Goal: Task Accomplishment & Management: Complete application form

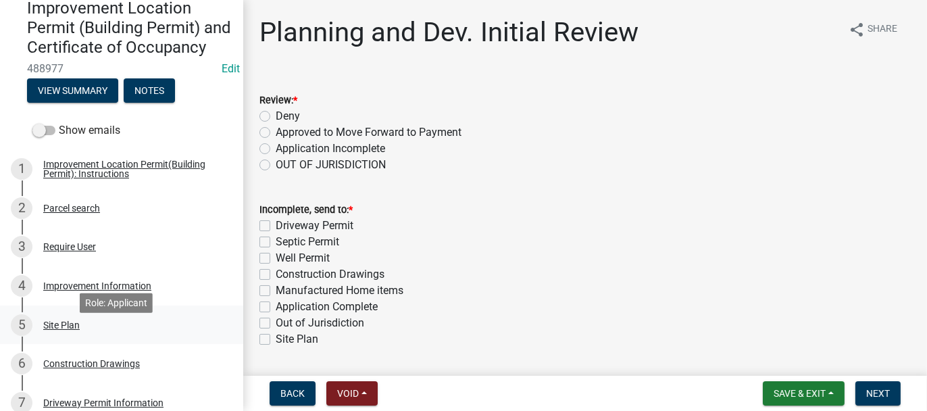
scroll to position [135, 0]
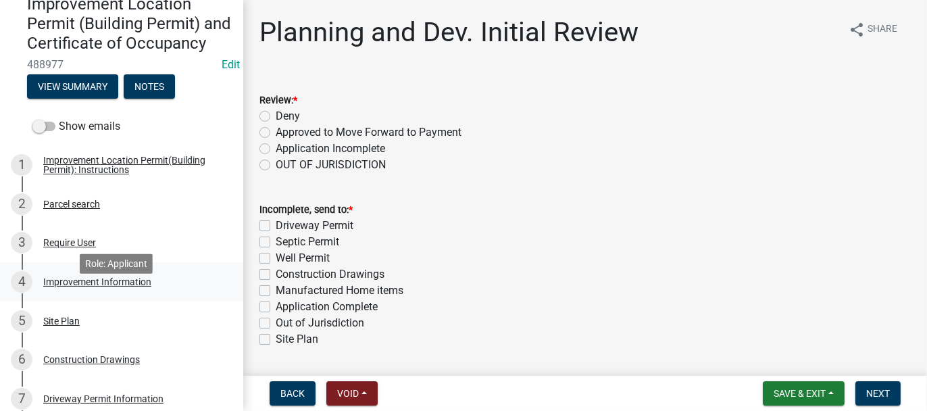
click at [44, 287] on div "Improvement Information" at bounding box center [97, 281] width 108 height 9
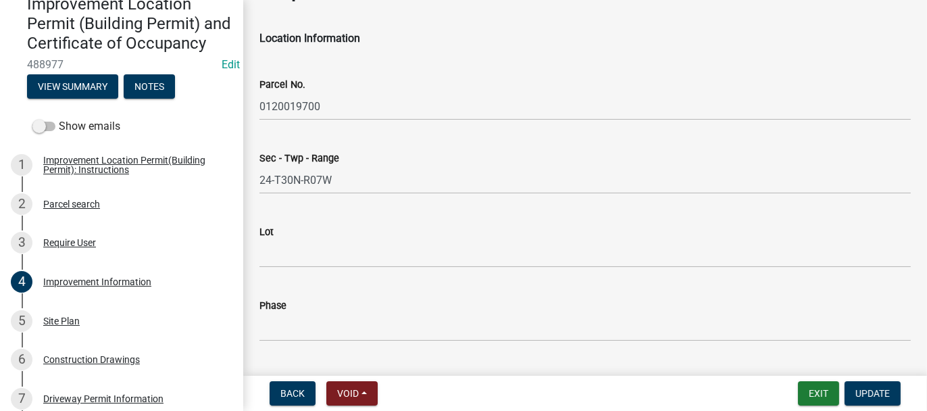
scroll to position [68, 0]
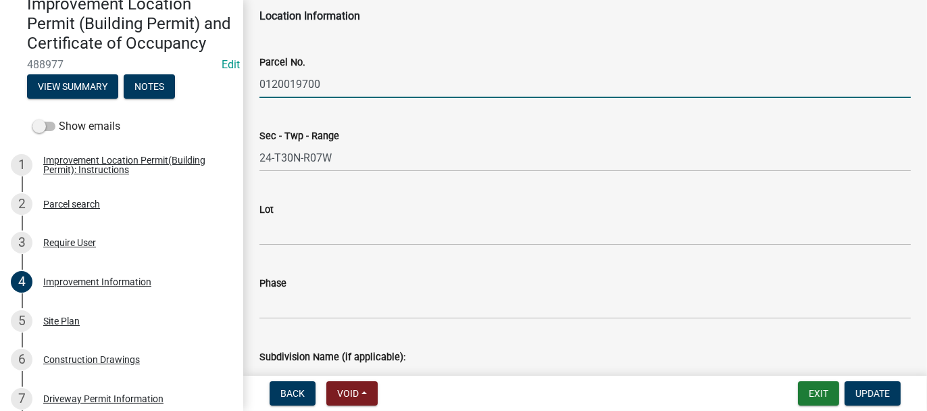
drag, startPoint x: 259, startPoint y: 84, endPoint x: 321, endPoint y: 76, distance: 62.7
click at [321, 75] on input "0120019700" at bounding box center [586, 84] width 652 height 28
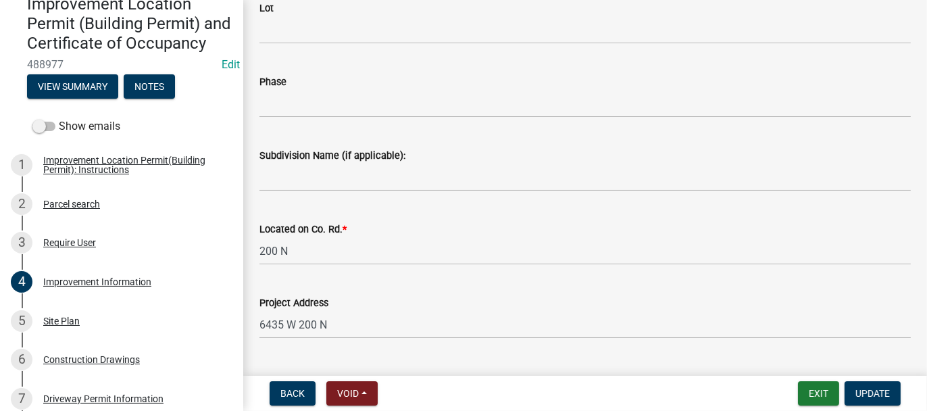
scroll to position [270, 0]
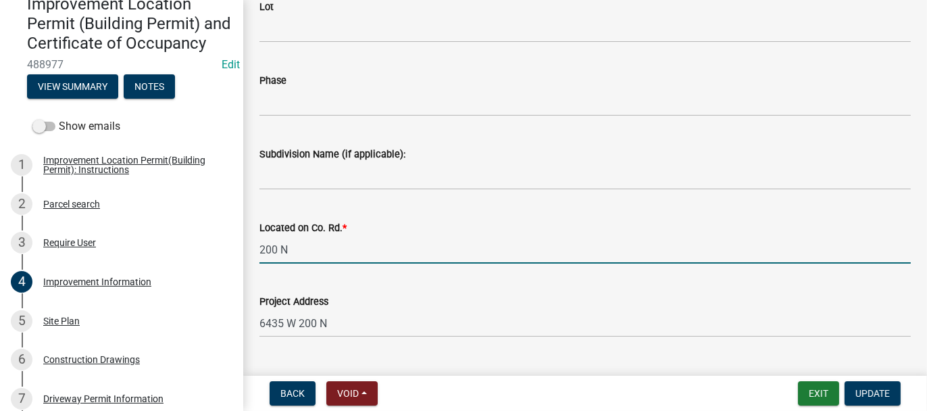
click at [291, 249] on input "200 N" at bounding box center [586, 250] width 652 height 28
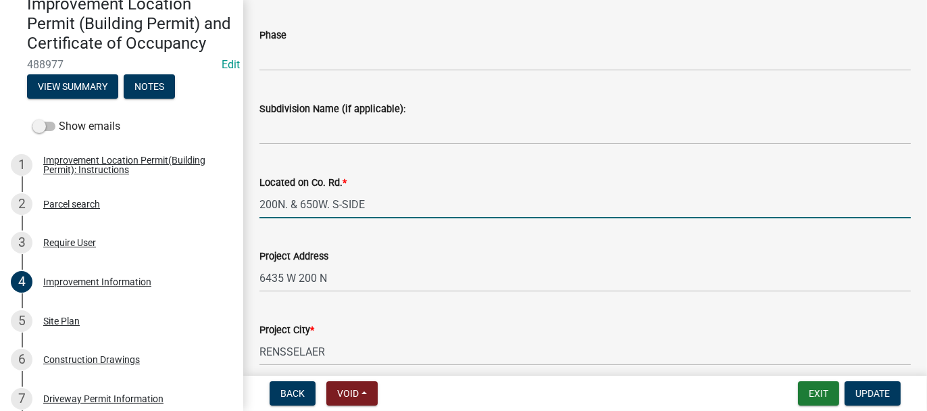
scroll to position [338, 0]
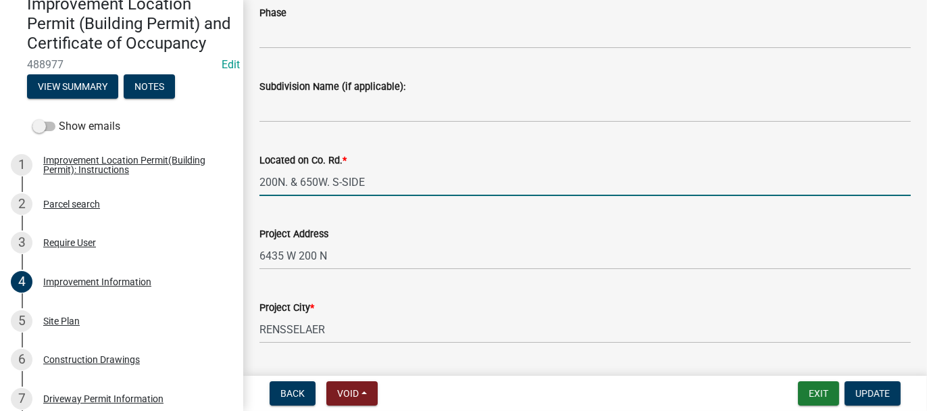
type input "200N. & 650W. S-SIDE"
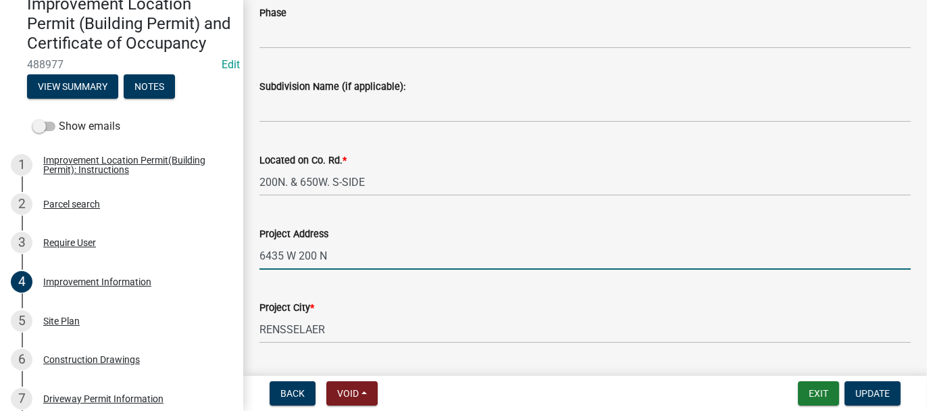
click at [341, 258] on input "6435 W 200 N" at bounding box center [586, 256] width 652 height 28
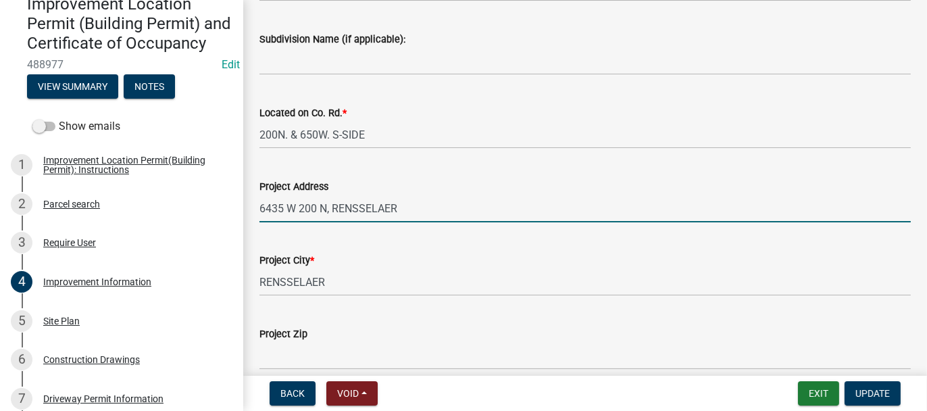
scroll to position [473, 0]
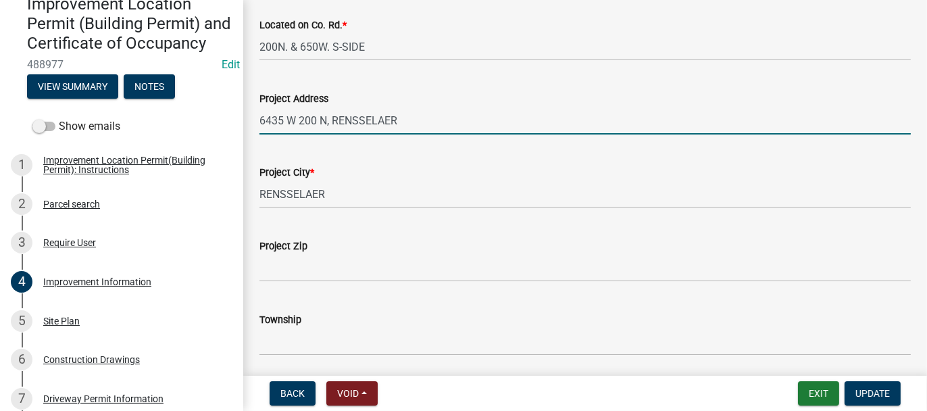
type input "6435 W 200 N, RENSSELAER"
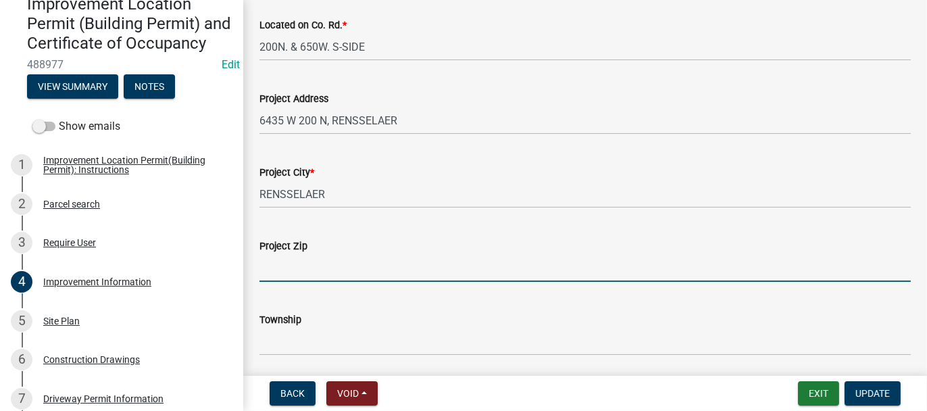
click at [299, 259] on input "Project Zip" at bounding box center [586, 268] width 652 height 28
type input "47978"
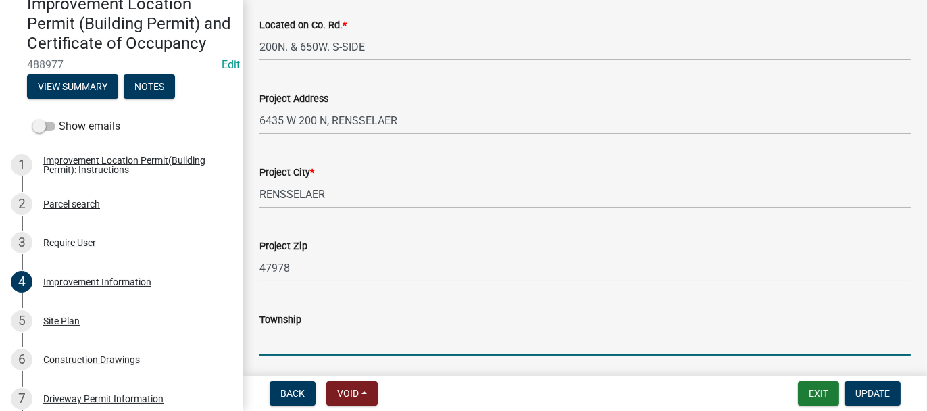
click at [270, 334] on input "Township" at bounding box center [586, 342] width 652 height 28
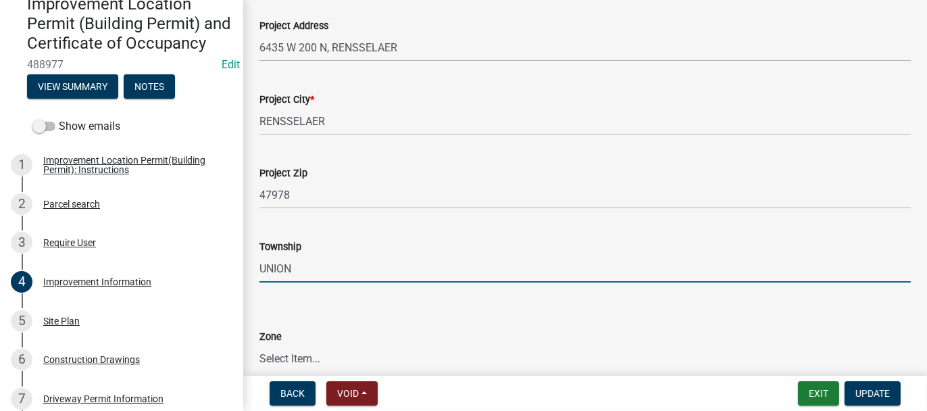
scroll to position [608, 0]
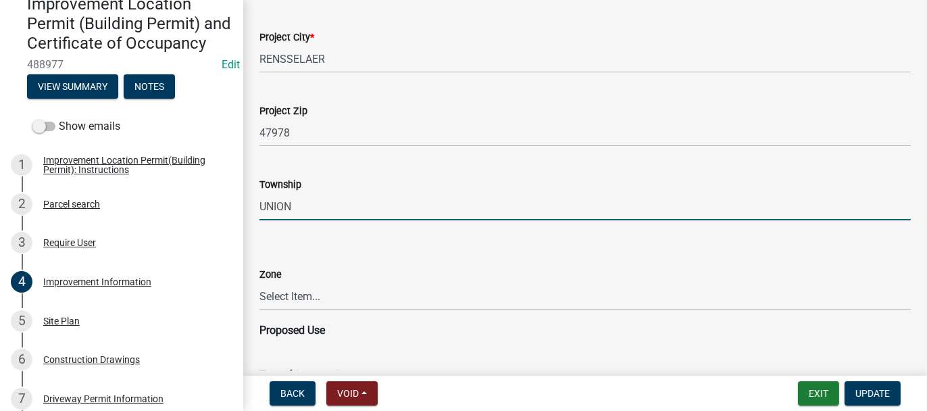
type input "UNION"
click at [284, 297] on select "Select Item... CO - Conservation PR - Parks & Recreation A1 - Conservation Agri…" at bounding box center [586, 297] width 652 height 28
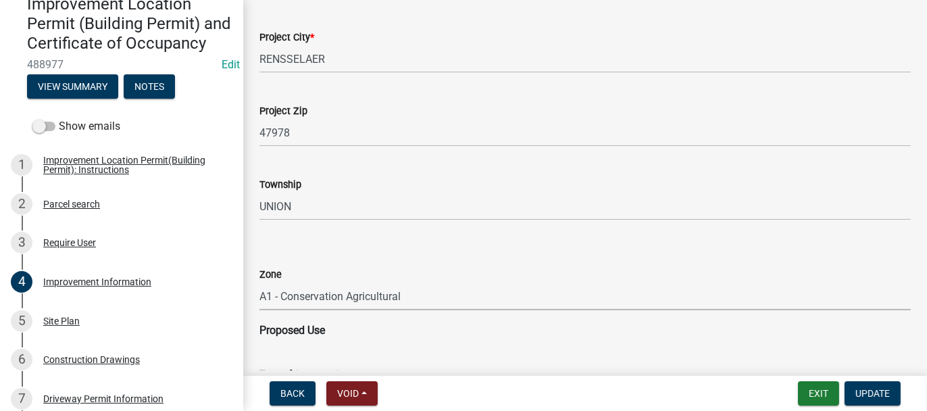
click at [260, 283] on select "Select Item... CO - Conservation PR - Parks & Recreation A1 - Conservation Agri…" at bounding box center [586, 297] width 652 height 28
select select "69ac7e04-641d-4cc7-82fe-ed12440f8b33"
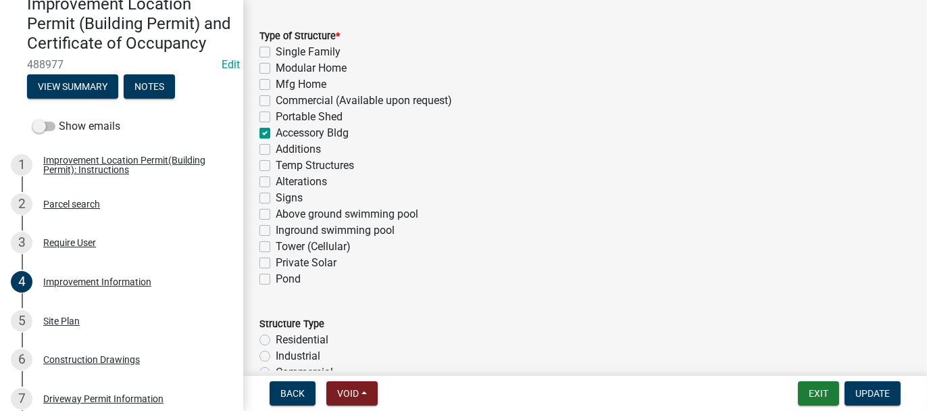
scroll to position [1014, 0]
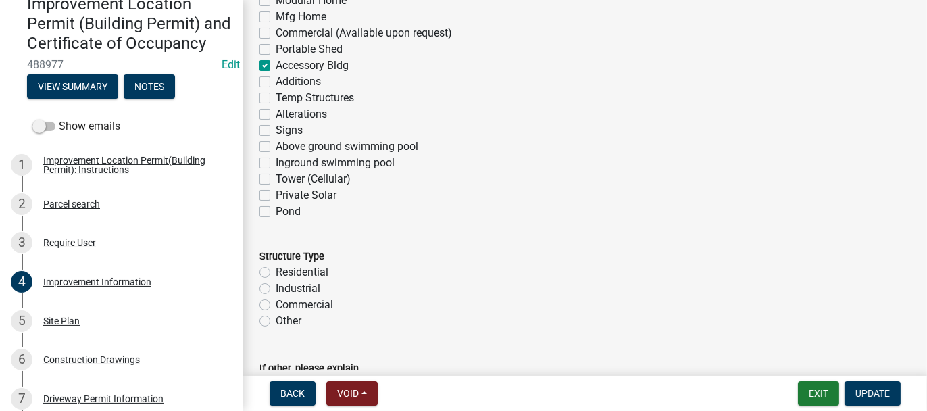
click at [276, 273] on label "Residential" at bounding box center [302, 272] width 53 height 16
click at [276, 273] on input "Residential" at bounding box center [280, 268] width 9 height 9
radio input "true"
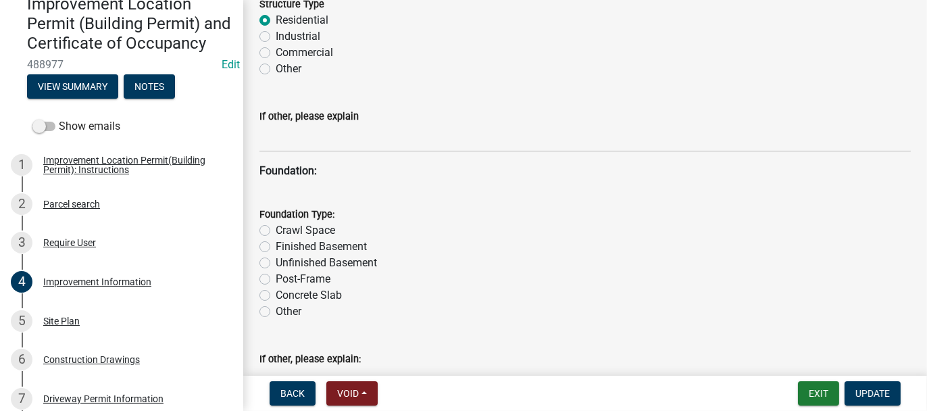
scroll to position [1284, 0]
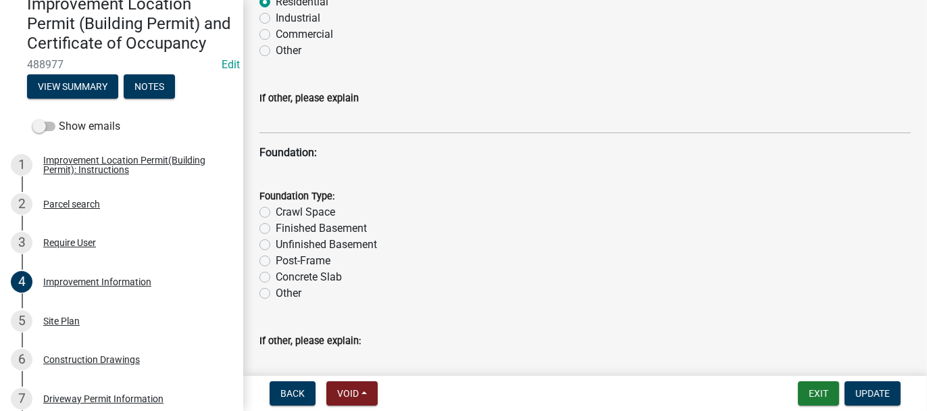
click at [276, 260] on label "Post-Frame" at bounding box center [303, 261] width 55 height 16
click at [276, 260] on input "Post-Frame" at bounding box center [280, 257] width 9 height 9
radio input "true"
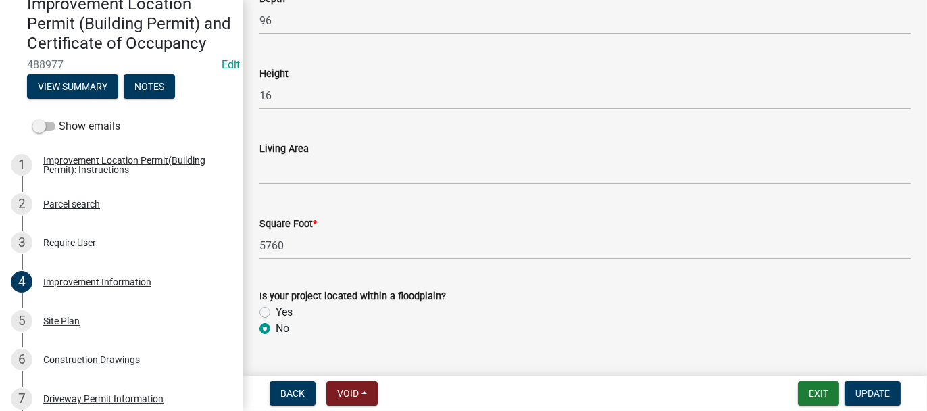
scroll to position [2160, 0]
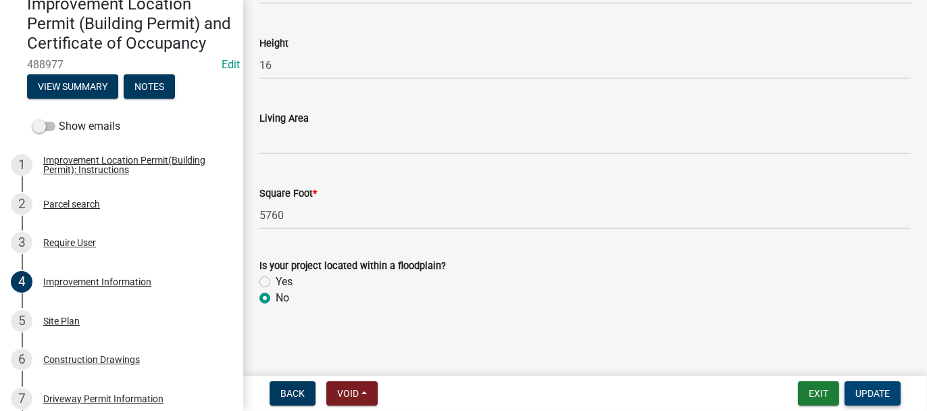
click at [863, 391] on span "Update" at bounding box center [873, 393] width 34 height 11
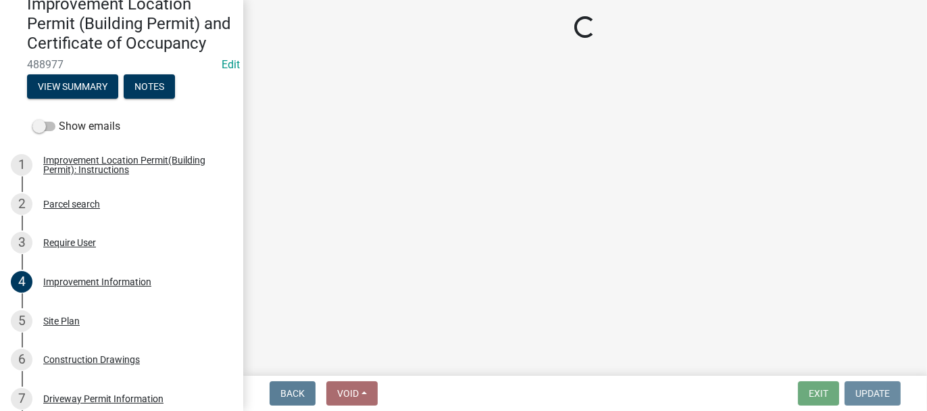
scroll to position [0, 0]
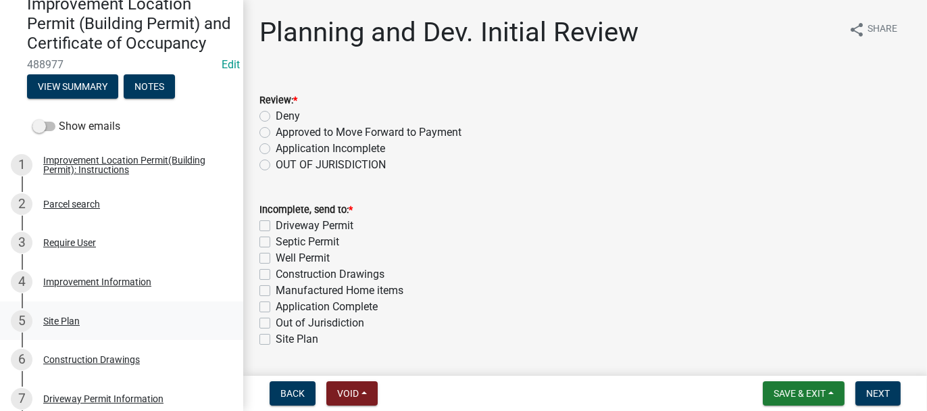
click at [61, 326] on div "Site Plan" at bounding box center [61, 320] width 37 height 9
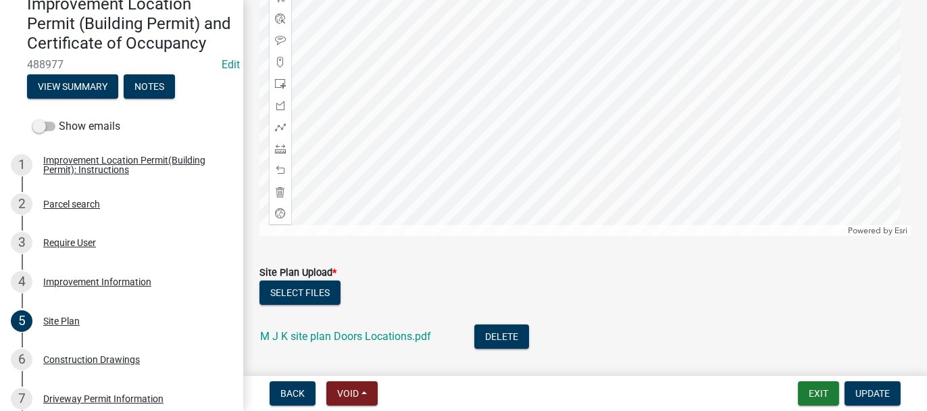
scroll to position [348, 0]
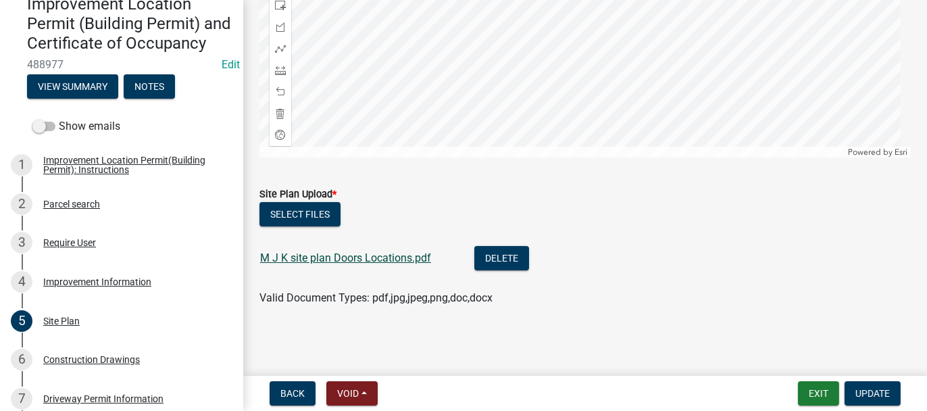
click at [271, 256] on link "M J K site plan Doors Locations.pdf" at bounding box center [345, 257] width 171 height 13
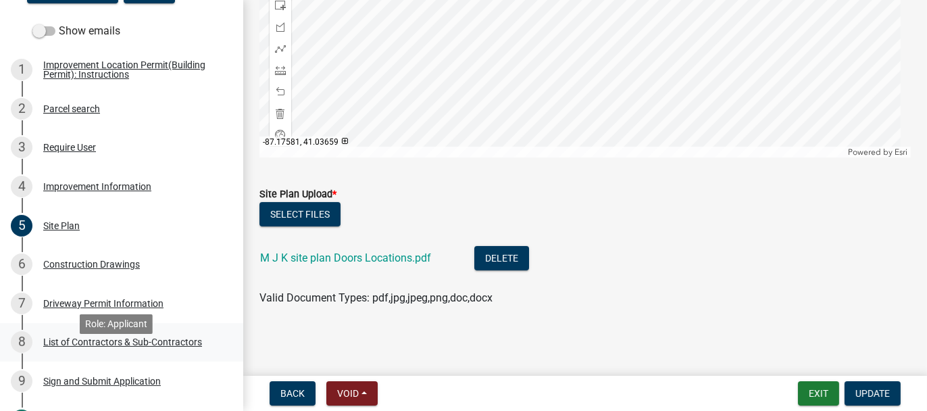
scroll to position [270, 0]
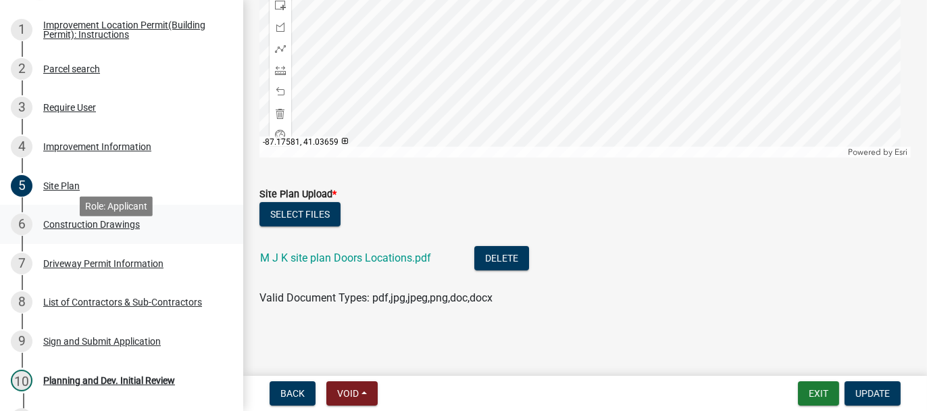
click at [76, 229] on div "Construction Drawings" at bounding box center [91, 224] width 97 height 9
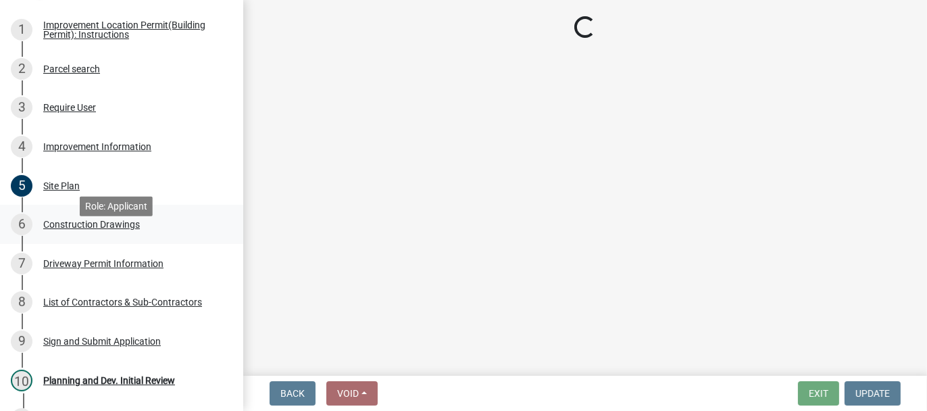
scroll to position [0, 0]
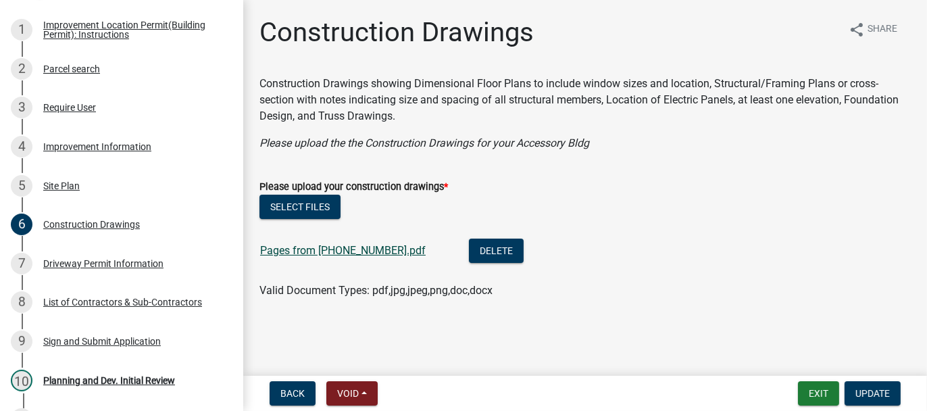
click at [304, 248] on link "Pages from 20-2852-00.pdf" at bounding box center [343, 250] width 166 height 13
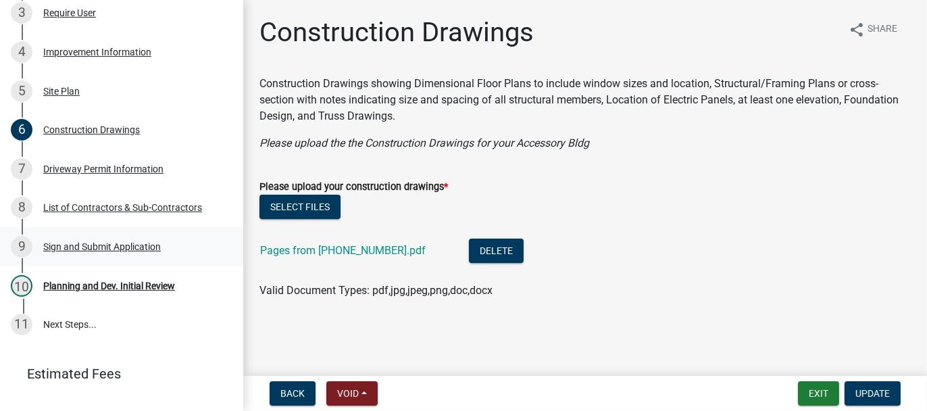
scroll to position [406, 0]
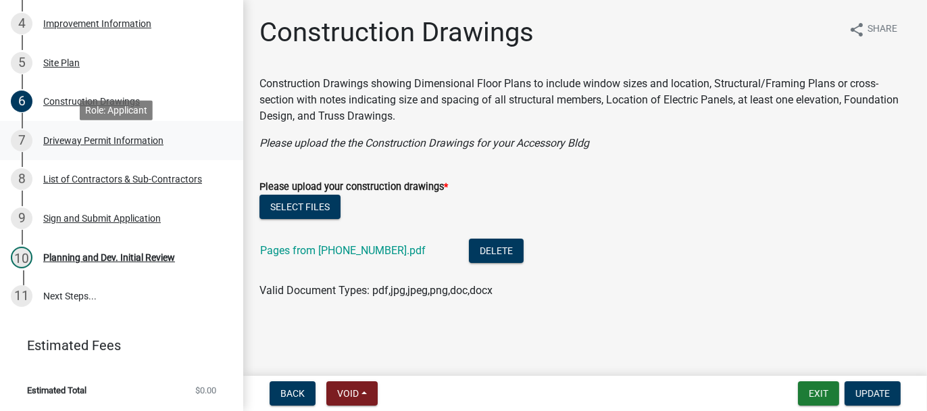
click at [65, 145] on div "Driveway Permit Information" at bounding box center [103, 140] width 120 height 9
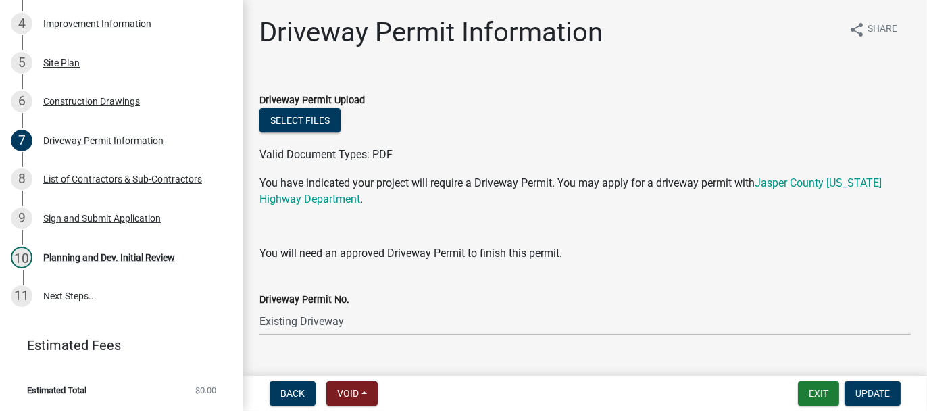
scroll to position [28, 0]
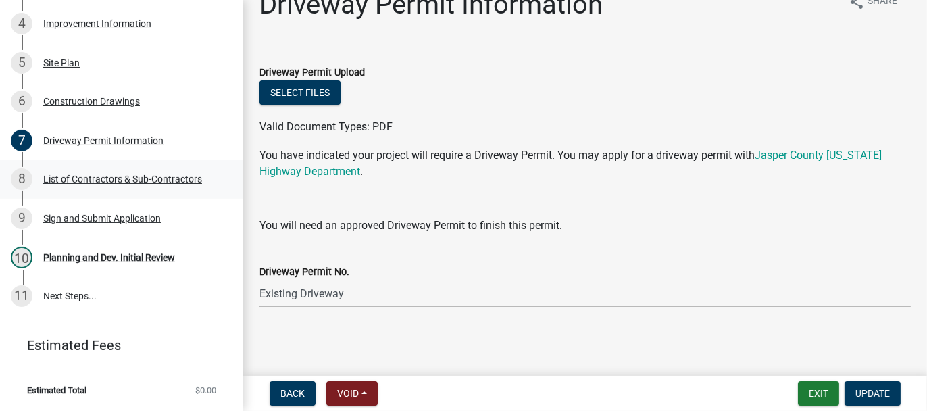
click at [142, 184] on div "List of Contractors & Sub-Contractors" at bounding box center [122, 178] width 159 height 9
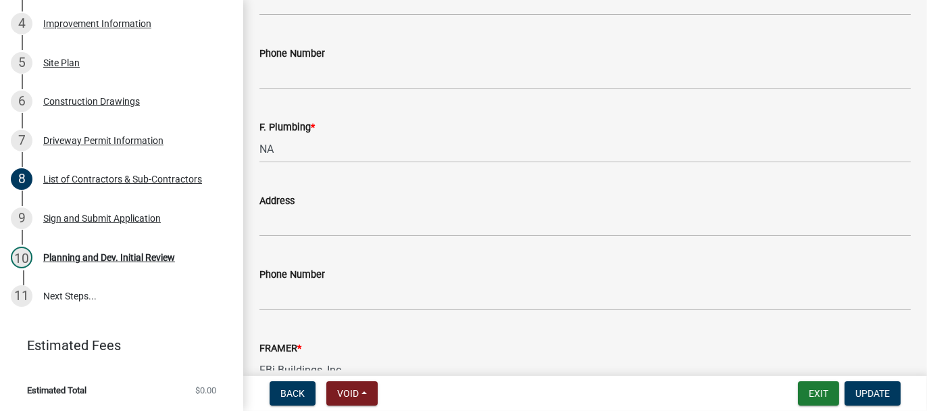
scroll to position [1502, 0]
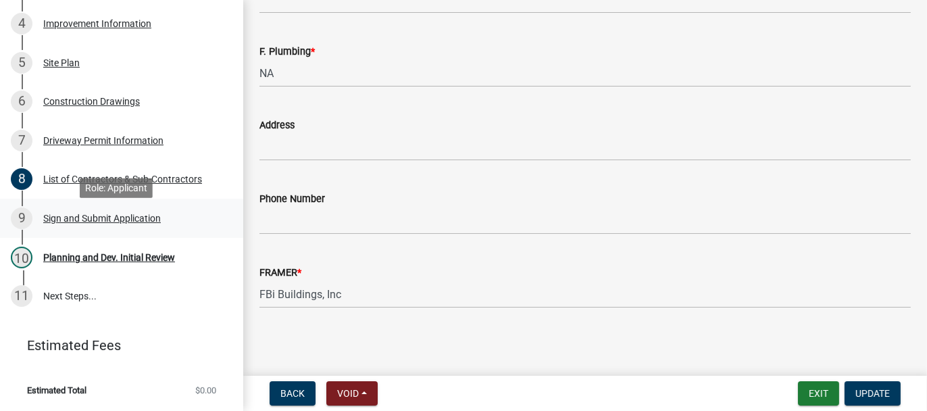
click at [71, 223] on div "Sign and Submit Application" at bounding box center [102, 218] width 118 height 9
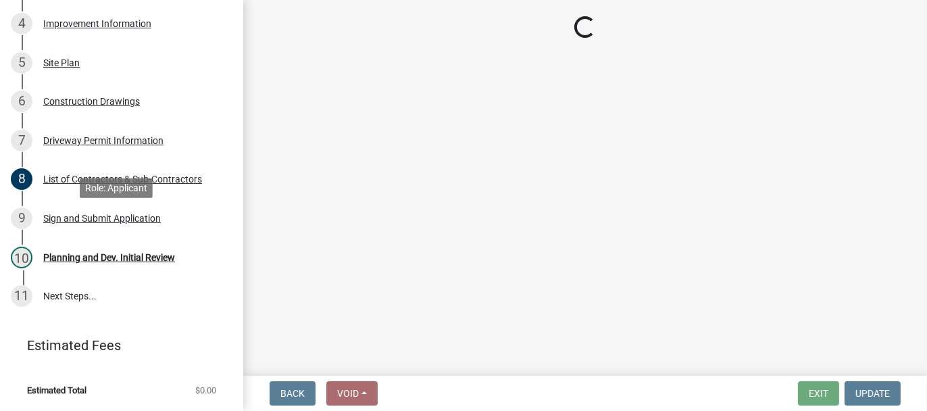
scroll to position [0, 0]
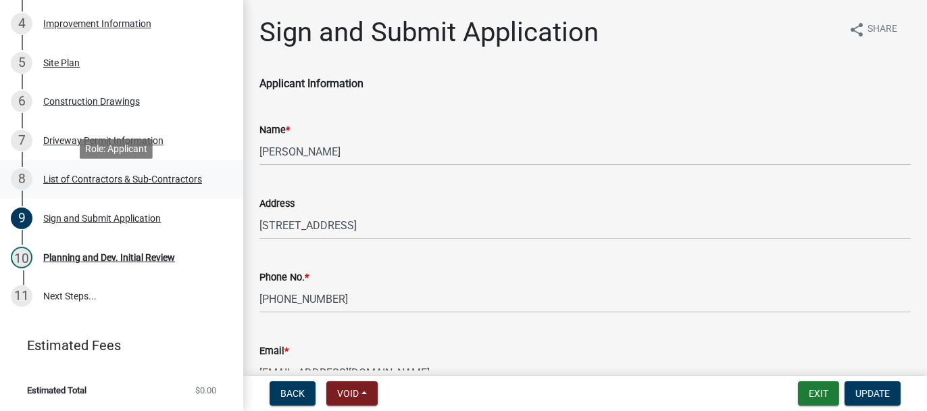
click at [97, 182] on div "List of Contractors & Sub-Contractors" at bounding box center [122, 178] width 159 height 9
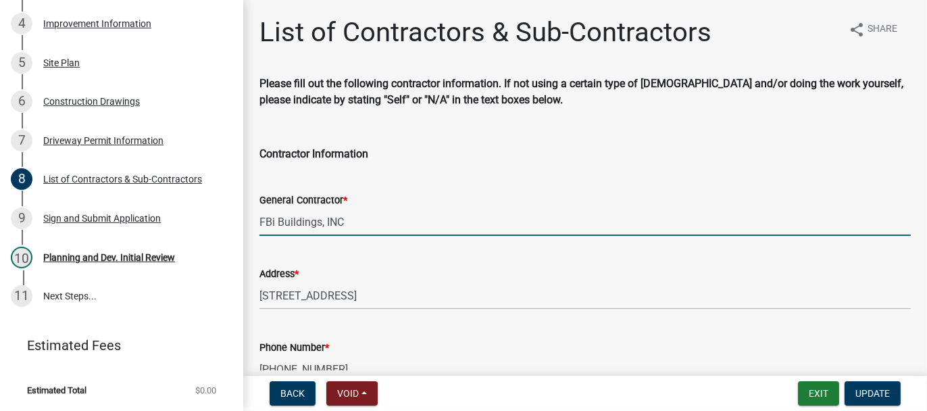
drag, startPoint x: 260, startPoint y: 220, endPoint x: 348, endPoint y: 214, distance: 88.1
click at [348, 214] on input "FBi Buildings, INC" at bounding box center [586, 222] width 652 height 28
click at [98, 223] on div "Sign and Submit Application" at bounding box center [102, 218] width 118 height 9
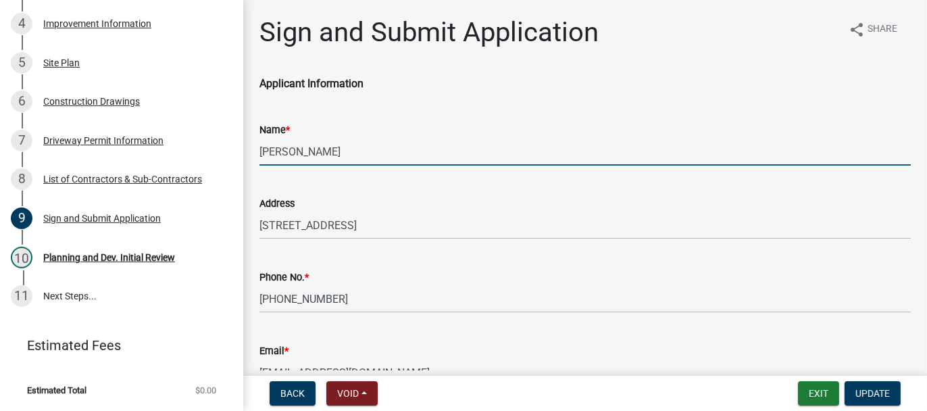
drag, startPoint x: 261, startPoint y: 150, endPoint x: 330, endPoint y: 141, distance: 69.5
click at [330, 141] on input "[PERSON_NAME]" at bounding box center [586, 152] width 652 height 28
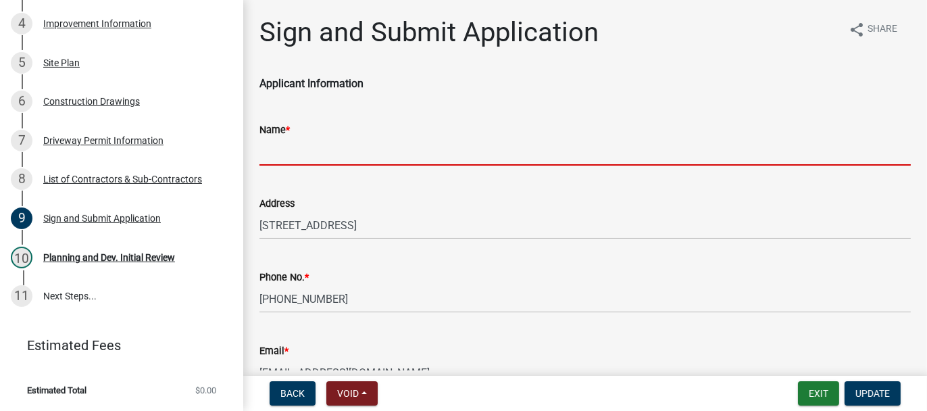
paste input "FBi Buildings, INC"
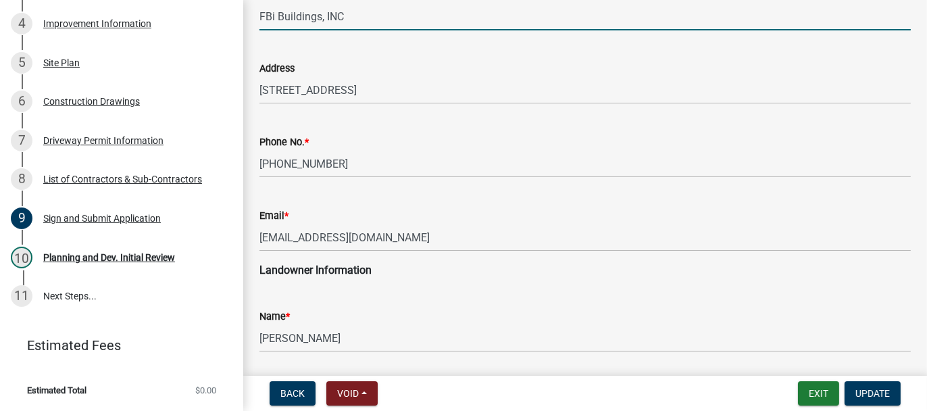
scroll to position [203, 0]
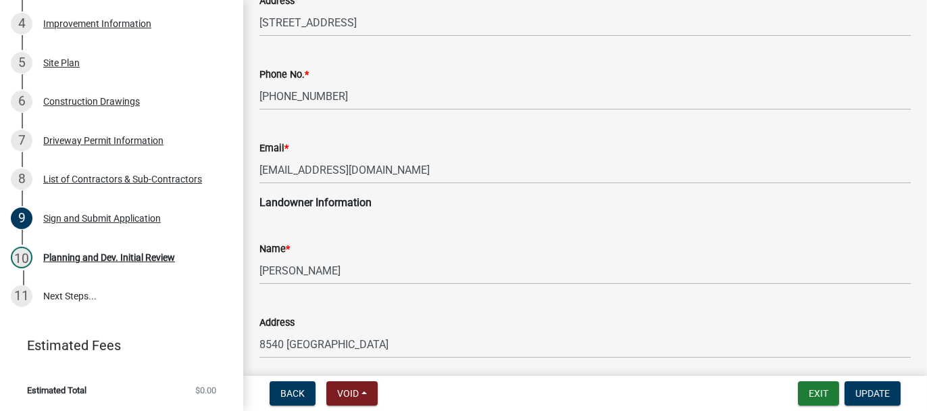
type input "FBi Buildings, INC"
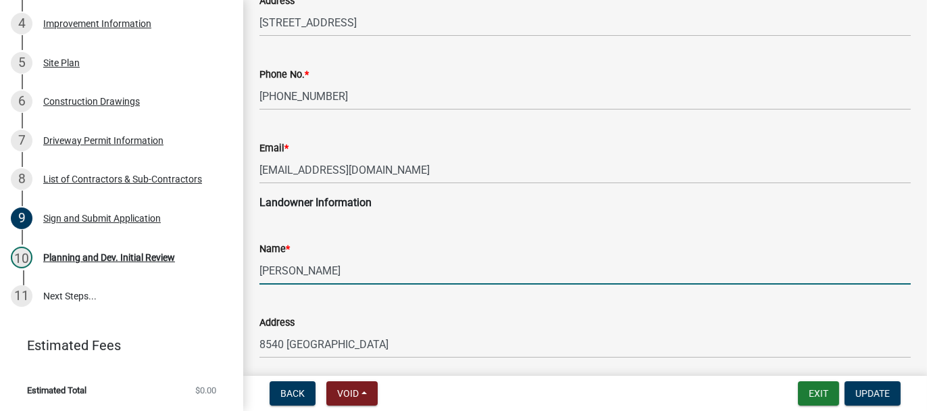
drag, startPoint x: 262, startPoint y: 267, endPoint x: 295, endPoint y: 272, distance: 34.1
click at [295, 272] on input "KOSTA, MICHAEL J" at bounding box center [586, 271] width 652 height 28
click at [322, 270] on input "MICHAEL J" at bounding box center [586, 271] width 652 height 28
paste input "KOSTA,"
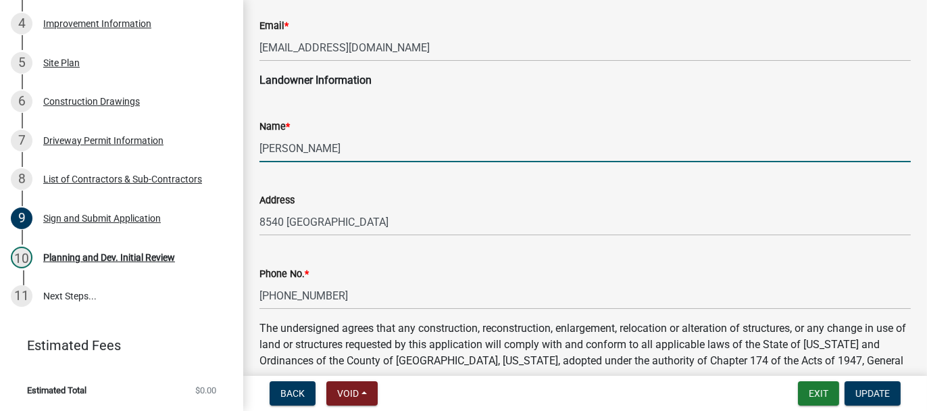
scroll to position [338, 0]
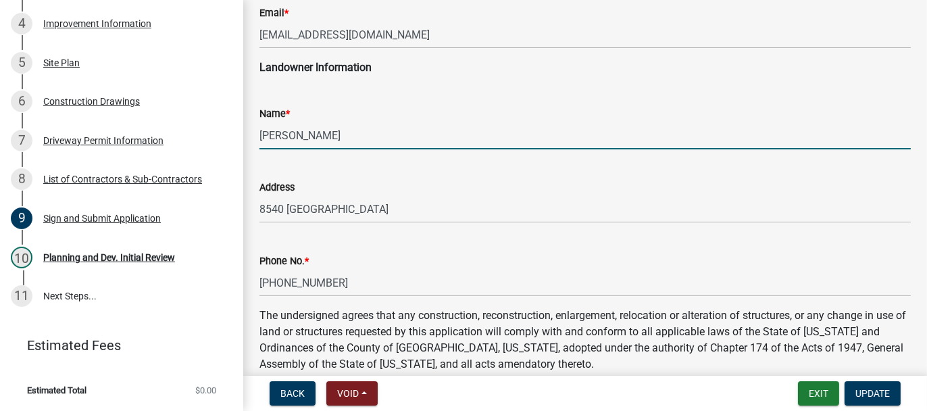
type input "MICHAEL J KOSTA"
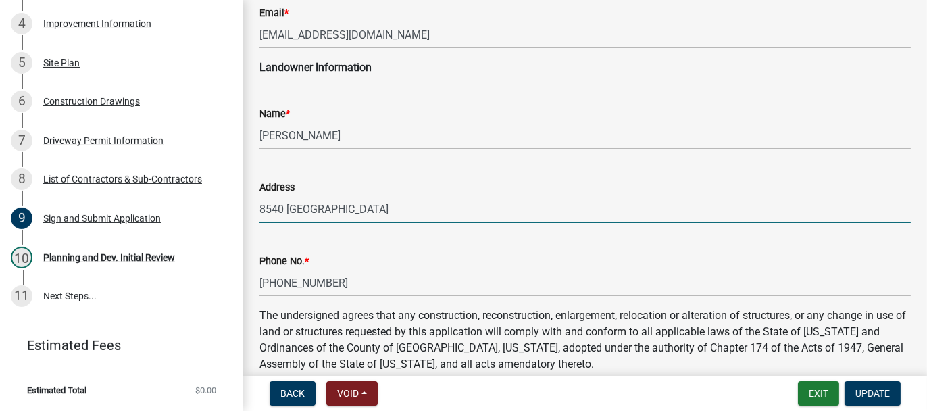
click at [391, 206] on input "8540 WOODLAND FOREST" at bounding box center [586, 209] width 652 height 28
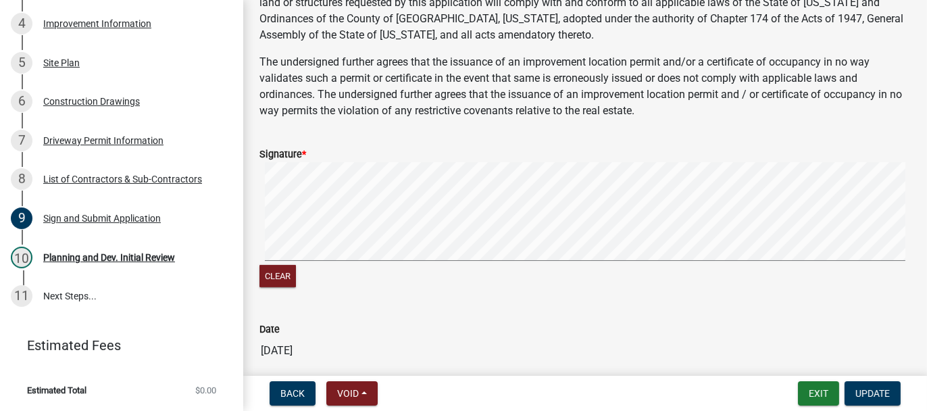
scroll to position [723, 0]
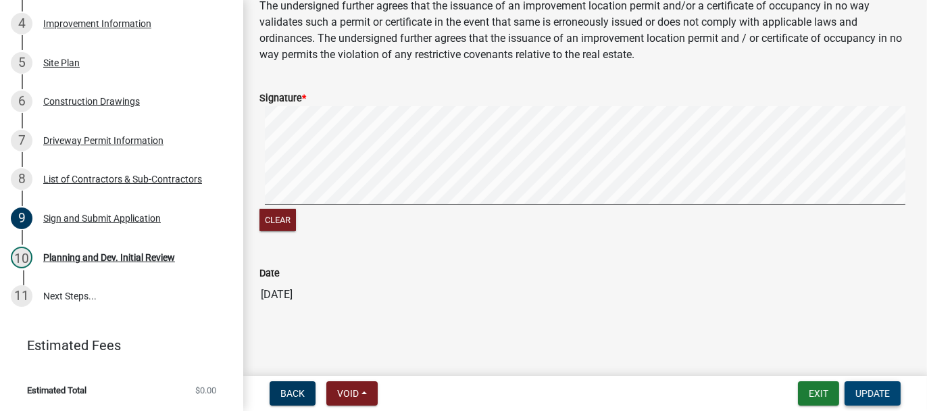
type input "8540 WOODLAND FOREST, ALTO MI"
click at [867, 388] on span "Update" at bounding box center [873, 393] width 34 height 11
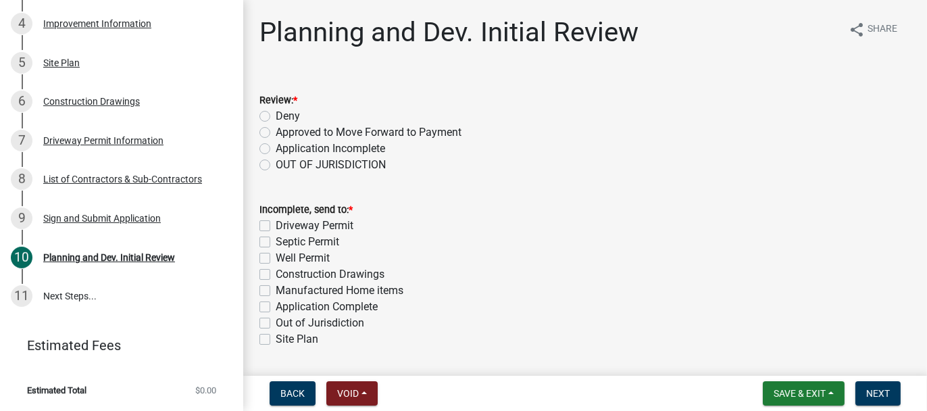
click at [276, 131] on label "Approved to Move Forward to Payment" at bounding box center [369, 132] width 186 height 16
click at [276, 131] on input "Approved to Move Forward to Payment" at bounding box center [280, 128] width 9 height 9
radio input "true"
click at [276, 308] on label "Application Complete" at bounding box center [327, 307] width 102 height 16
click at [276, 308] on input "Application Complete" at bounding box center [280, 303] width 9 height 9
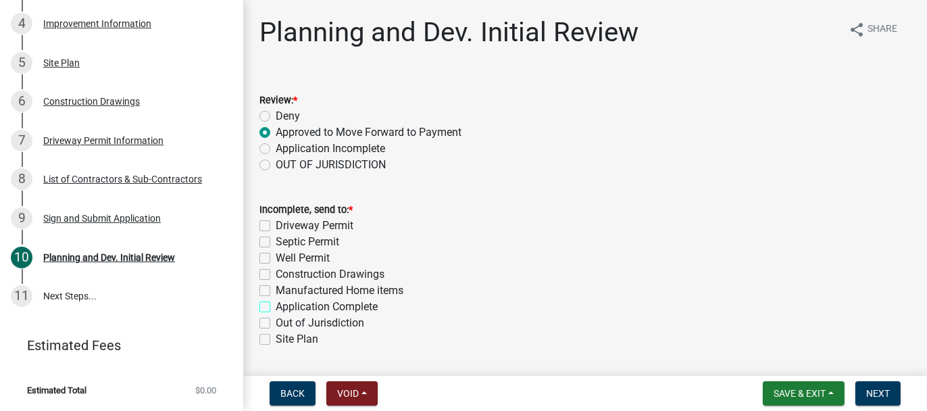
checkbox input "true"
checkbox input "false"
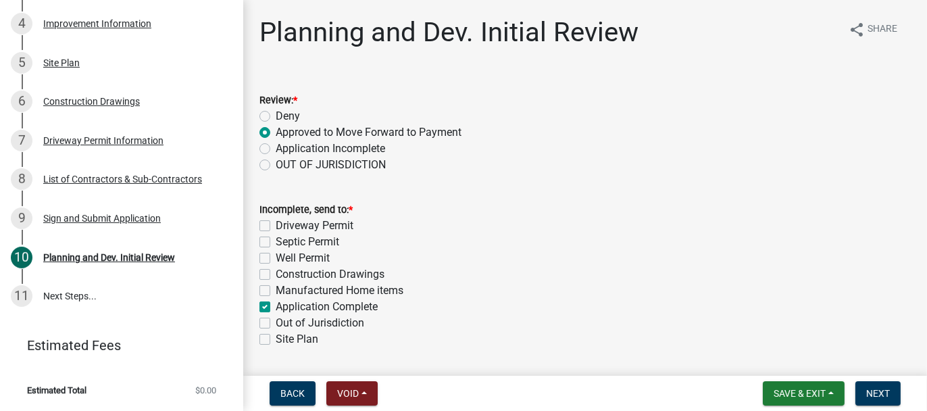
checkbox input "false"
checkbox input "true"
checkbox input "false"
click at [873, 395] on span "Next" at bounding box center [879, 393] width 24 height 11
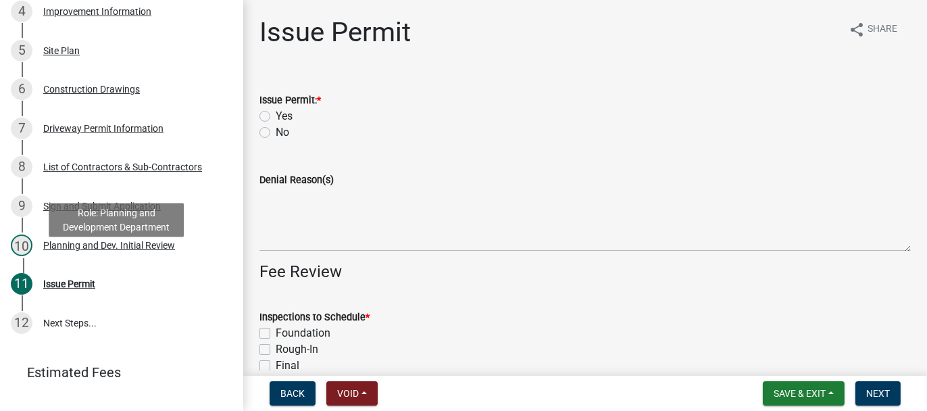
scroll to position [444, 0]
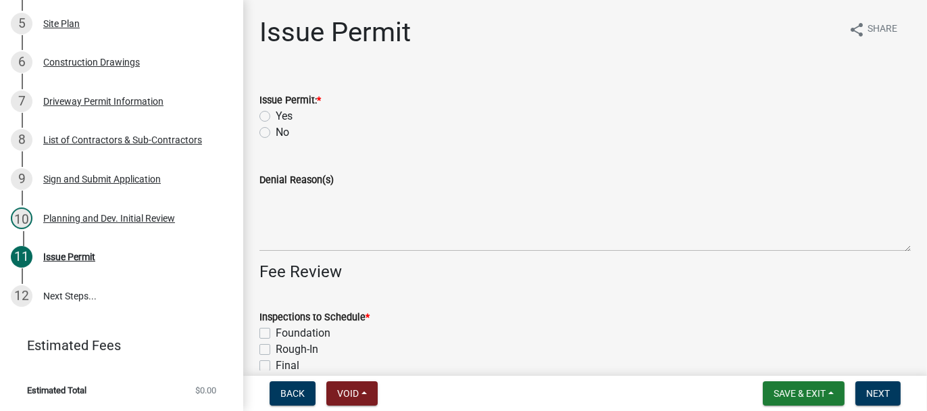
click at [276, 116] on label "Yes" at bounding box center [284, 116] width 17 height 16
click at [276, 116] on input "Yes" at bounding box center [280, 112] width 9 height 9
radio input "true"
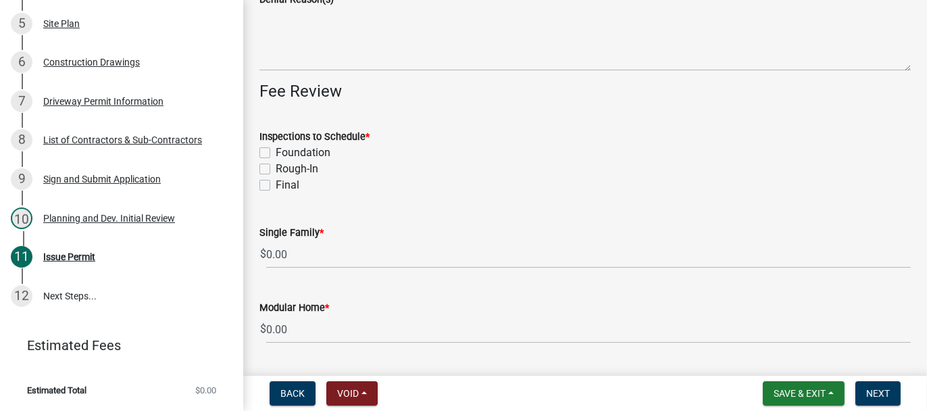
scroll to position [203, 0]
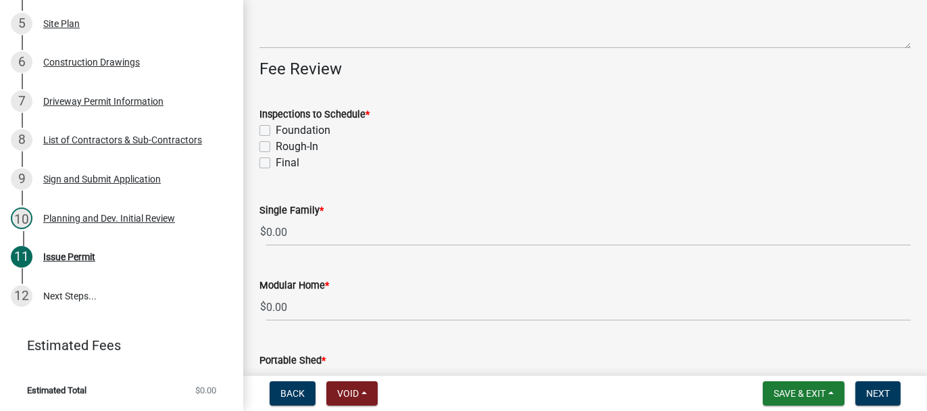
click at [276, 129] on label "Foundation" at bounding box center [303, 130] width 55 height 16
click at [276, 129] on input "Foundation" at bounding box center [280, 126] width 9 height 9
checkbox input "true"
checkbox input "false"
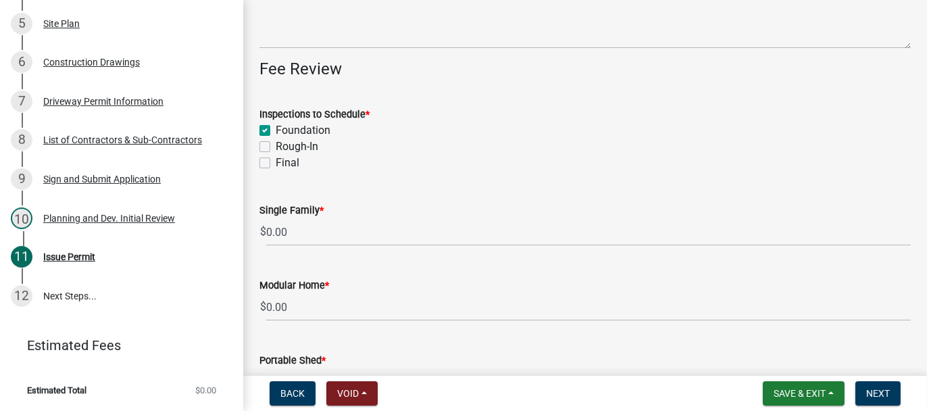
click at [276, 148] on label "Rough-In" at bounding box center [297, 147] width 43 height 16
click at [276, 147] on input "Rough-In" at bounding box center [280, 143] width 9 height 9
checkbox input "true"
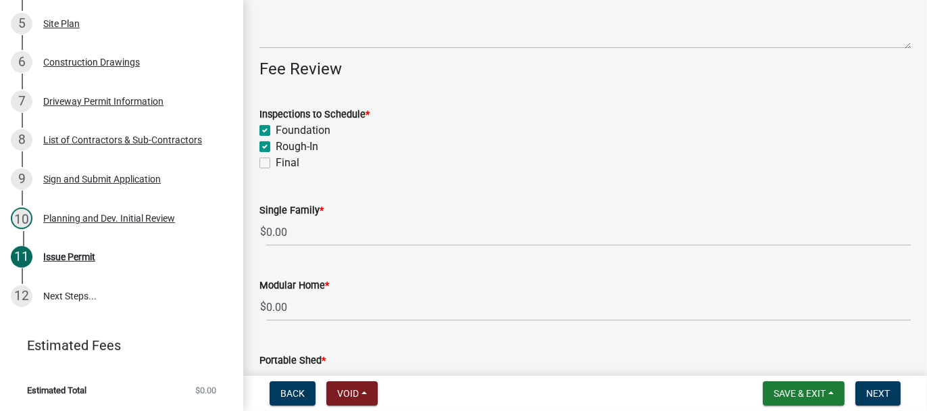
click at [276, 165] on label "Final" at bounding box center [288, 163] width 24 height 16
click at [276, 164] on input "Final" at bounding box center [280, 159] width 9 height 9
checkbox input "true"
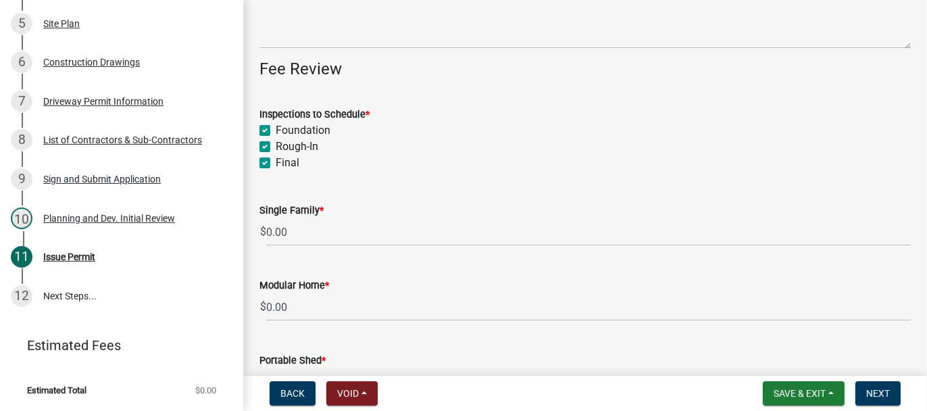
checkbox input "true"
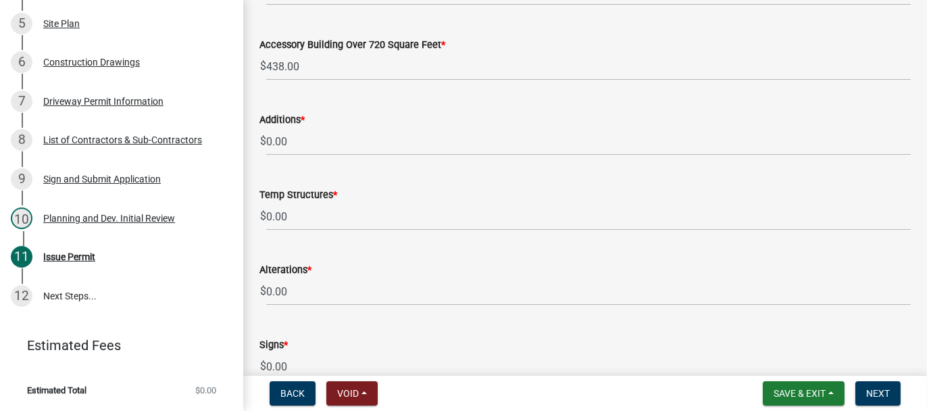
scroll to position [676, 0]
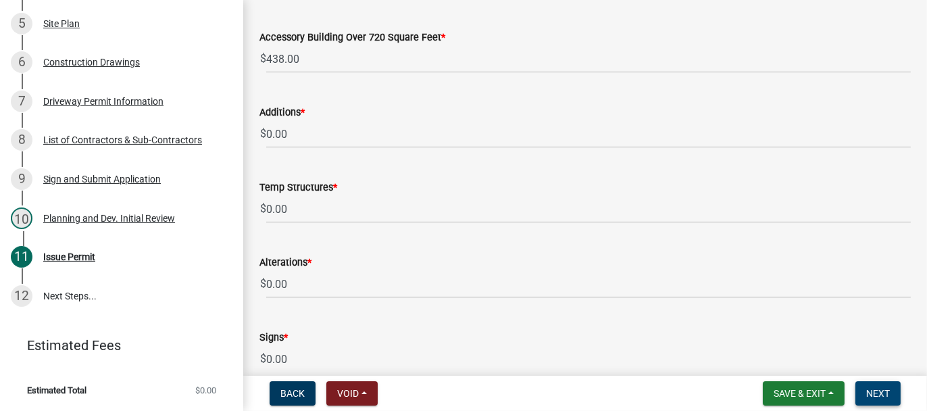
click at [878, 393] on span "Next" at bounding box center [879, 393] width 24 height 11
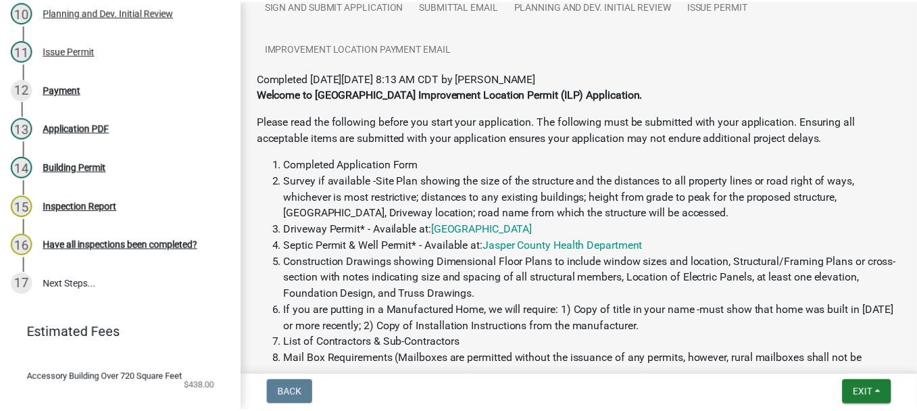
scroll to position [466, 0]
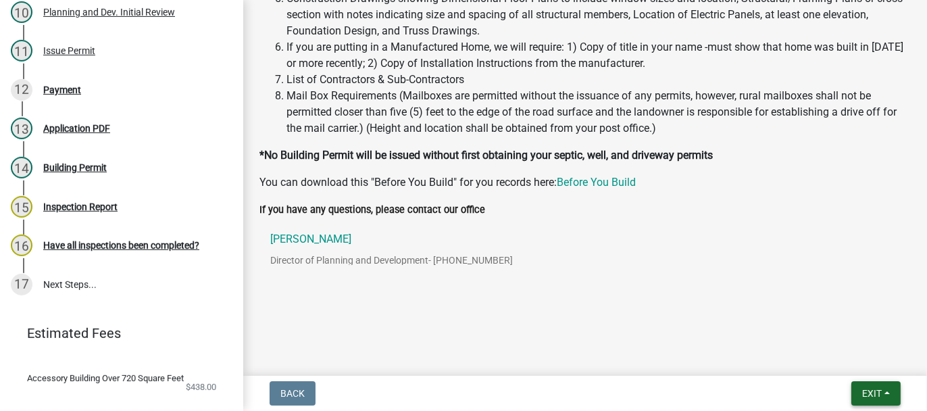
click at [866, 389] on span "Exit" at bounding box center [873, 393] width 20 height 11
click at [826, 359] on button "Save & Exit" at bounding box center [846, 358] width 108 height 32
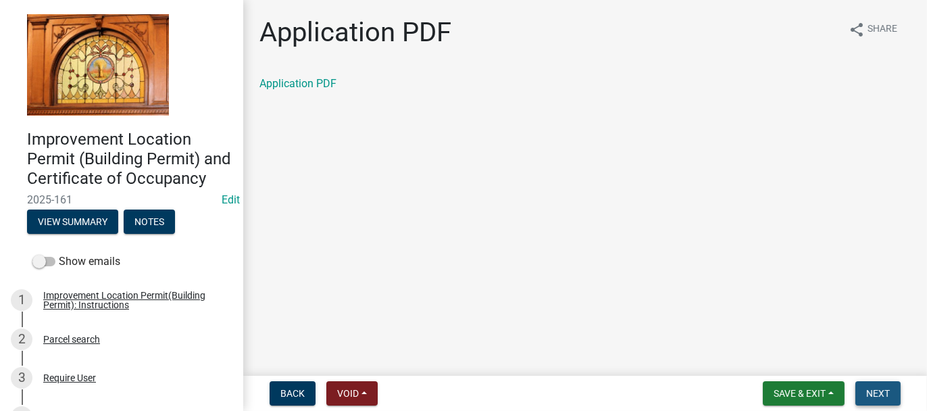
click at [867, 392] on span "Next" at bounding box center [879, 393] width 24 height 11
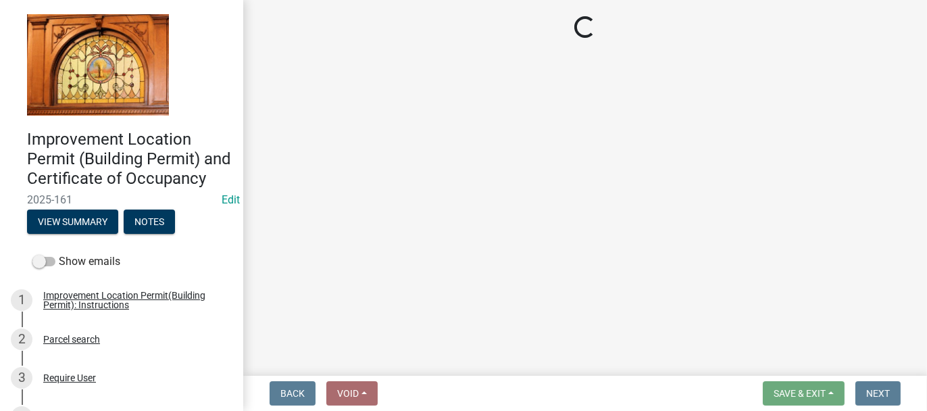
select select "62bb873c-c571-4454-ac8a-8c216551e2a3"
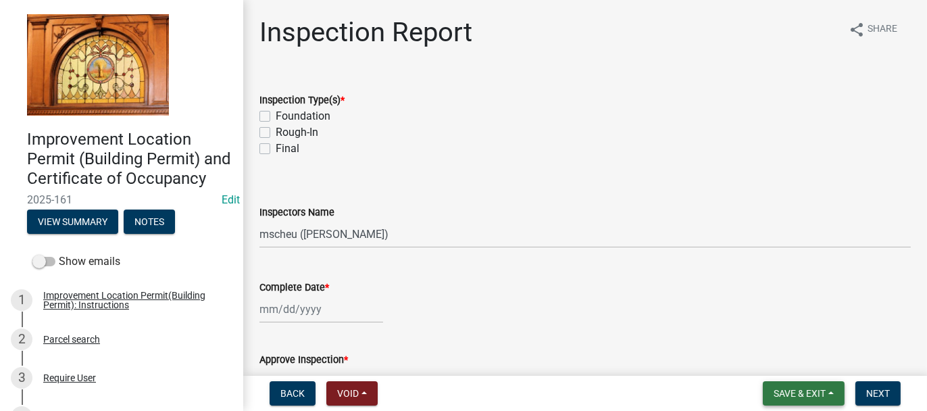
click at [787, 391] on span "Save & Exit" at bounding box center [800, 393] width 52 height 11
click at [786, 357] on button "Save & Exit" at bounding box center [791, 358] width 108 height 32
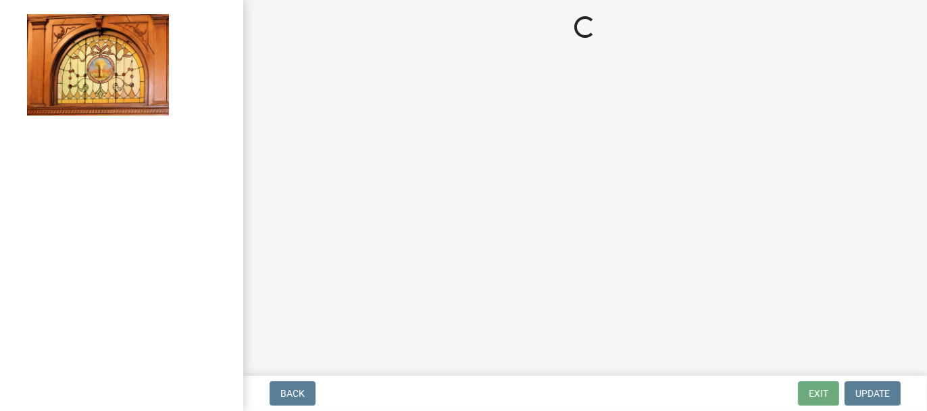
select select "62bb873c-c571-4454-ac8a-8c216551e2a3"
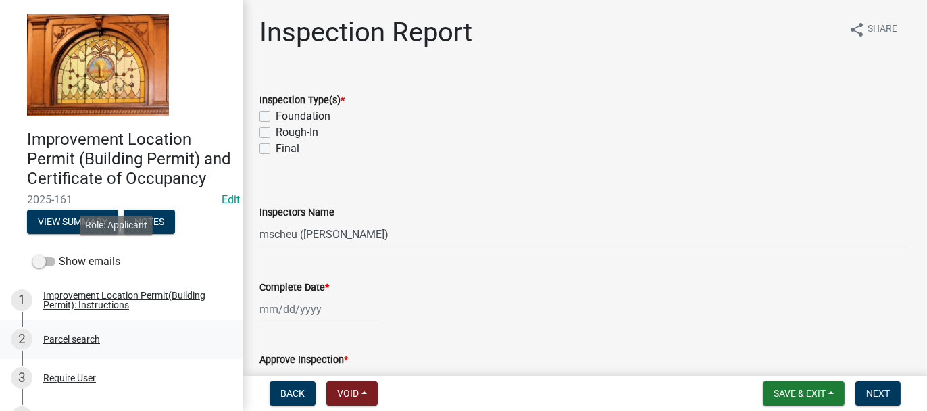
scroll to position [203, 0]
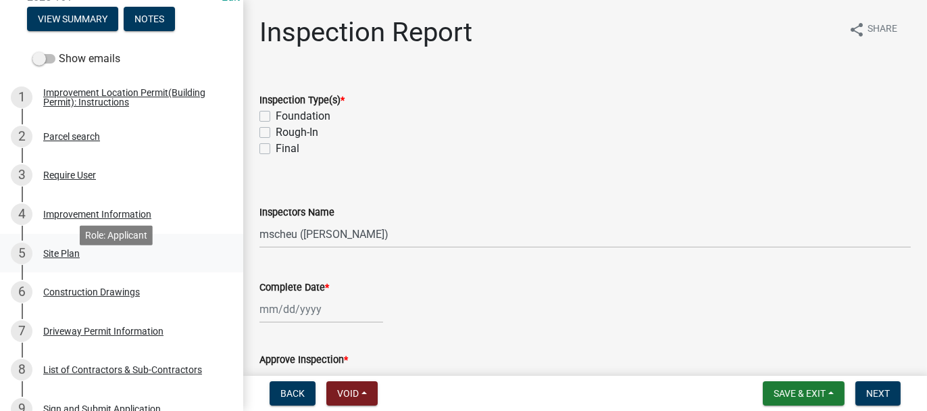
click at [66, 258] on div "Site Plan" at bounding box center [61, 253] width 37 height 9
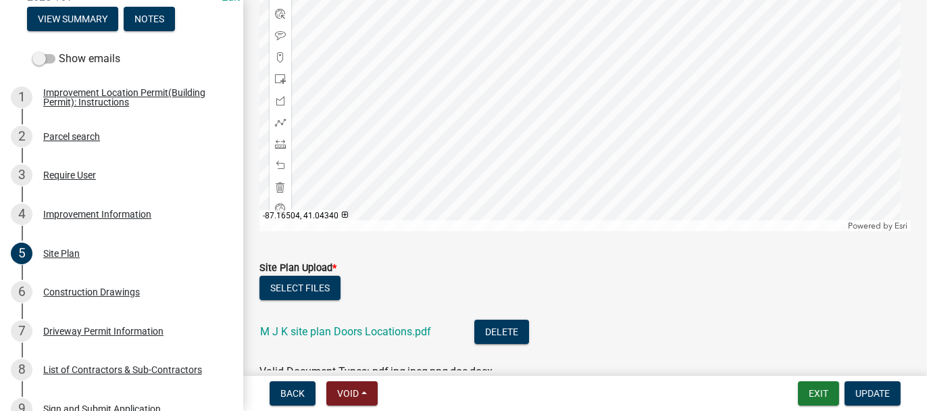
scroll to position [348, 0]
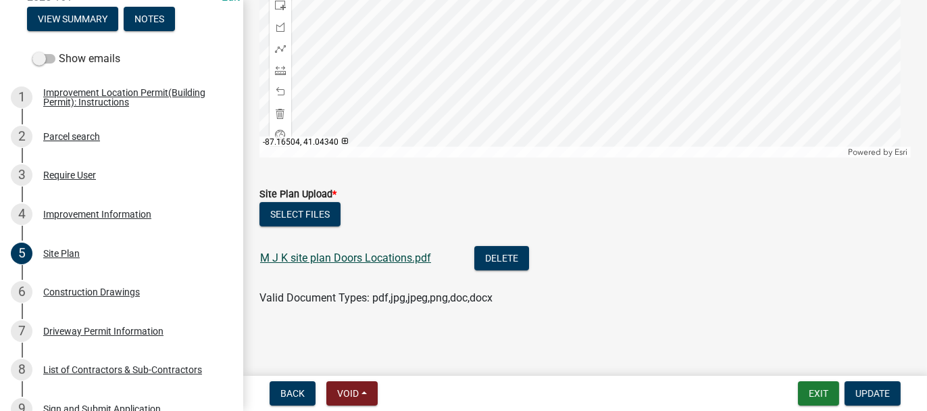
click at [345, 258] on link "M J K site plan Doors Locations.pdf" at bounding box center [345, 257] width 171 height 13
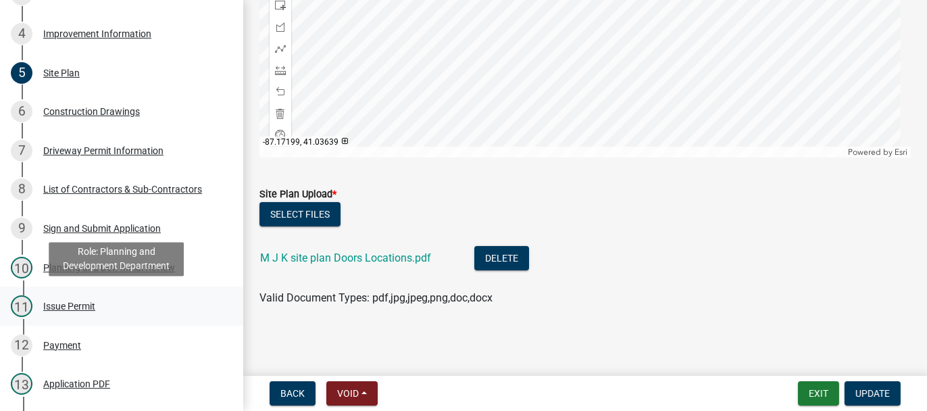
scroll to position [406, 0]
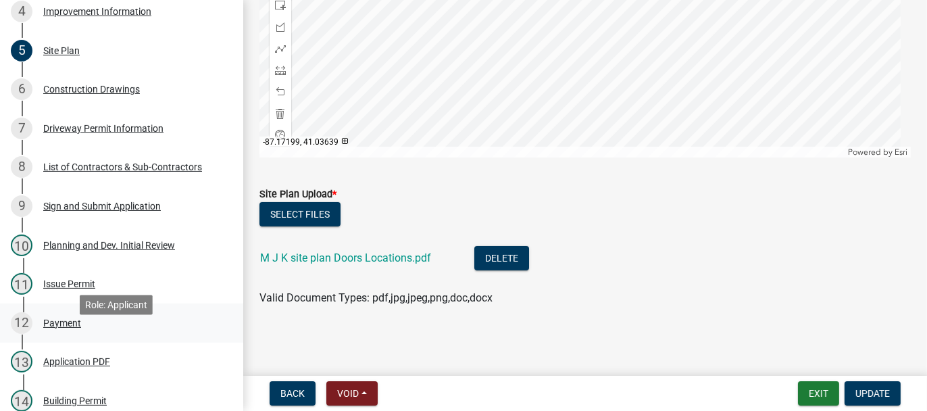
click at [52, 328] on div "Payment" at bounding box center [62, 322] width 38 height 9
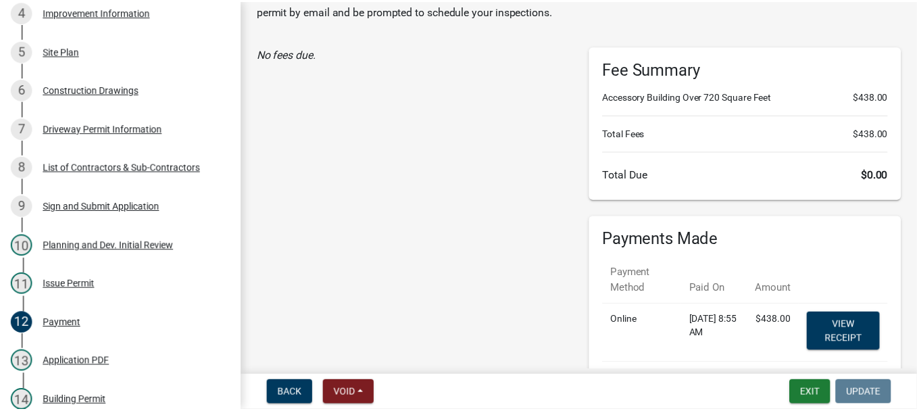
scroll to position [135, 0]
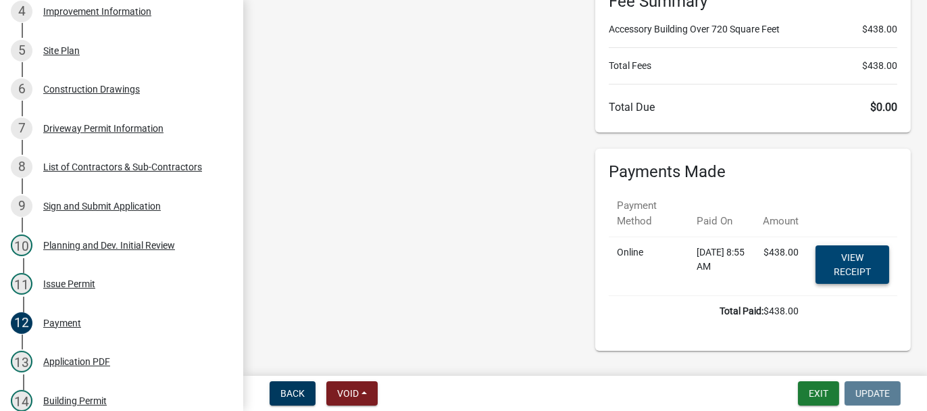
click at [855, 271] on link "View receipt" at bounding box center [853, 264] width 74 height 39
click at [825, 395] on button "Exit" at bounding box center [818, 393] width 41 height 24
